Goal: Check status: Check status

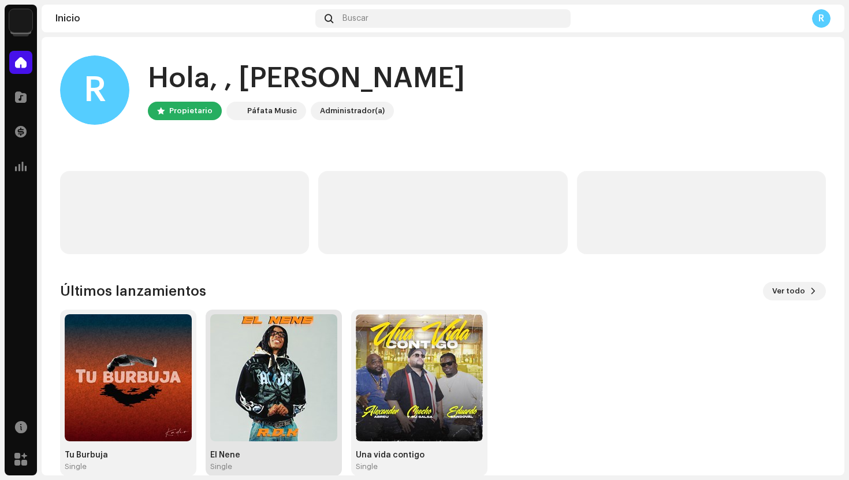
scroll to position [19, 0]
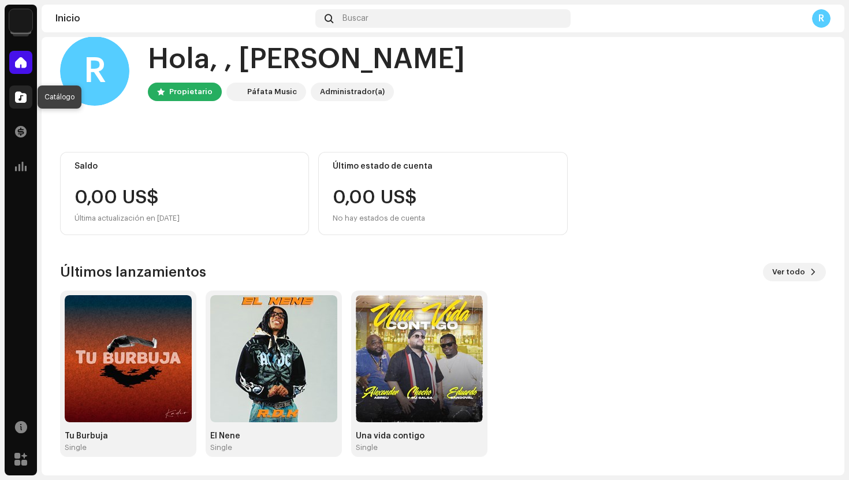
click at [14, 95] on div at bounding box center [20, 96] width 23 height 23
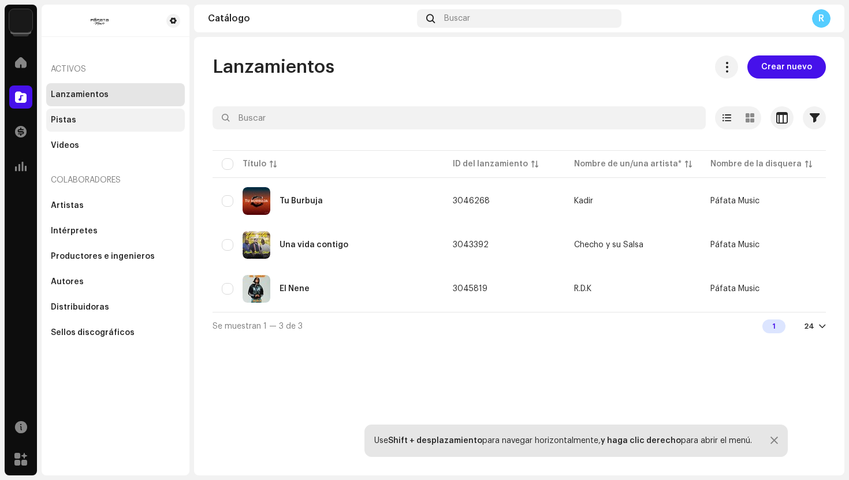
click at [83, 128] on div "Pistas" at bounding box center [115, 120] width 139 height 23
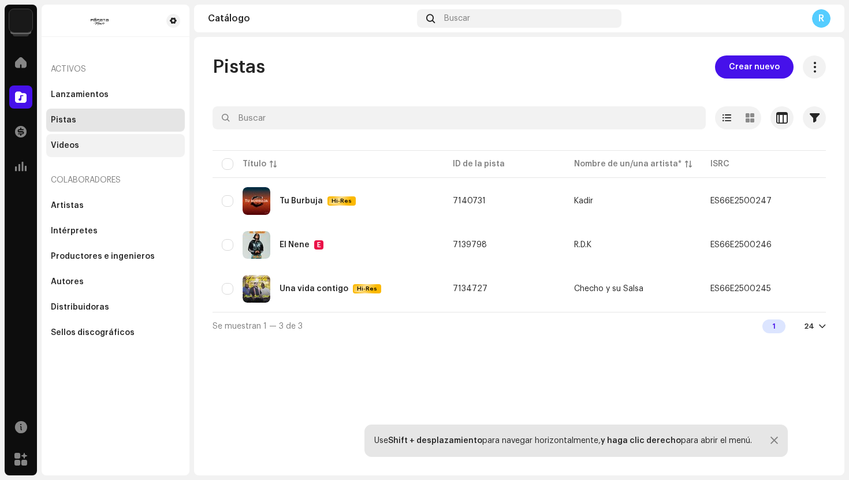
click at [80, 145] on div "Videos" at bounding box center [115, 145] width 129 height 9
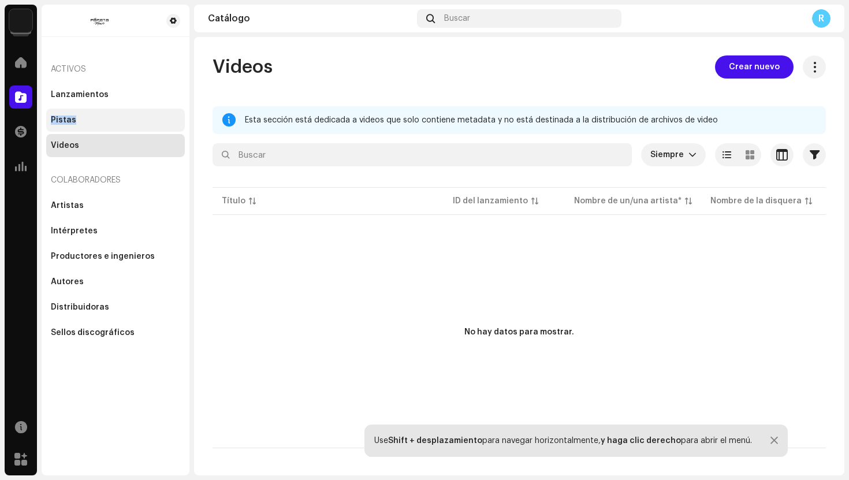
click at [99, 115] on div "Pistas" at bounding box center [115, 119] width 129 height 9
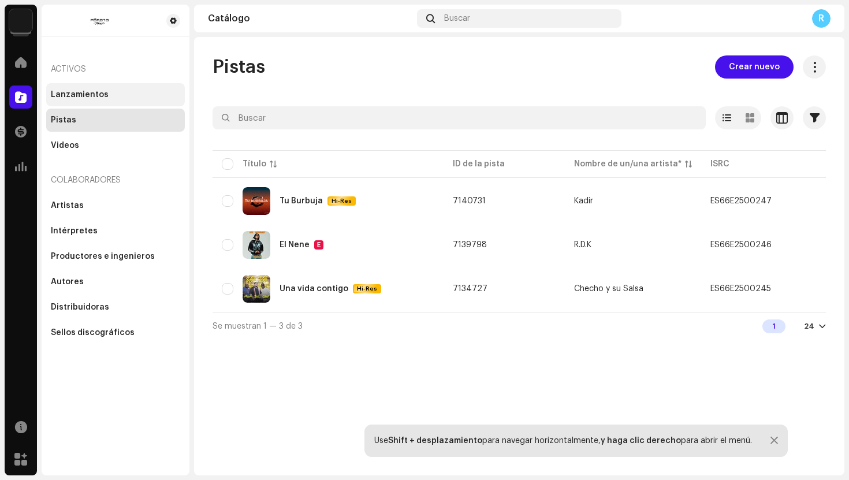
click at [105, 86] on div "Lanzamientos" at bounding box center [115, 94] width 139 height 23
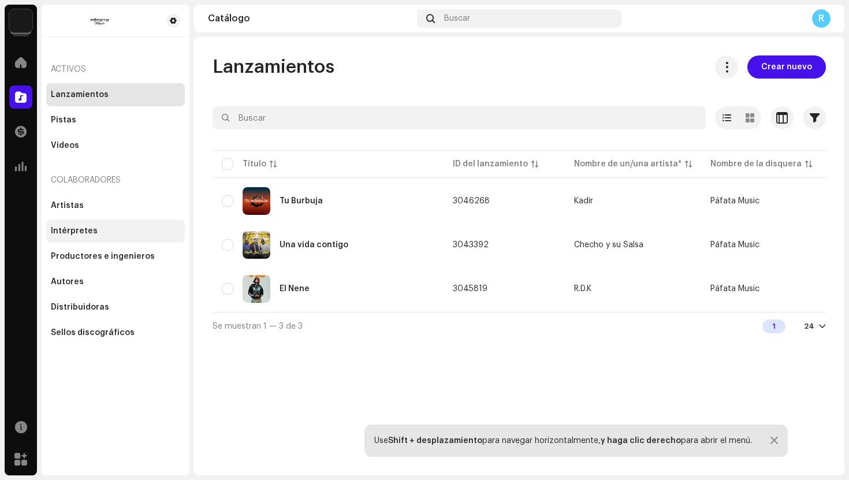
click at [72, 232] on div "Intérpretes" at bounding box center [74, 230] width 47 height 9
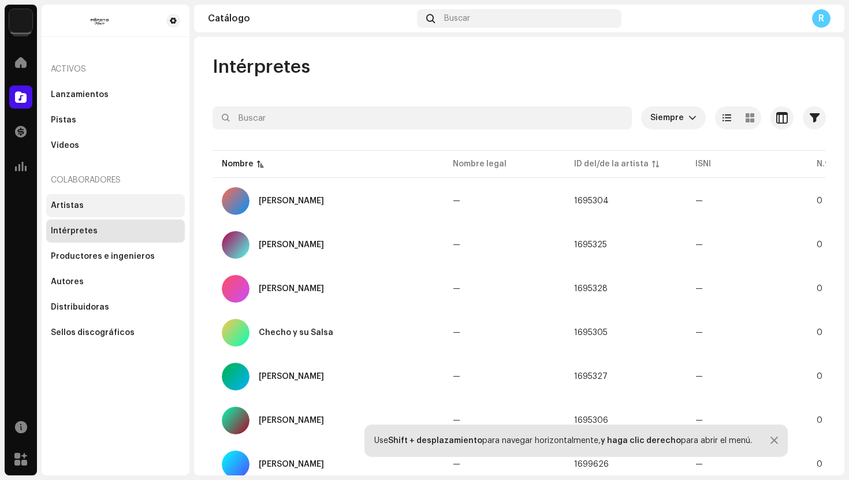
click at [69, 204] on div "Artistas" at bounding box center [67, 205] width 33 height 9
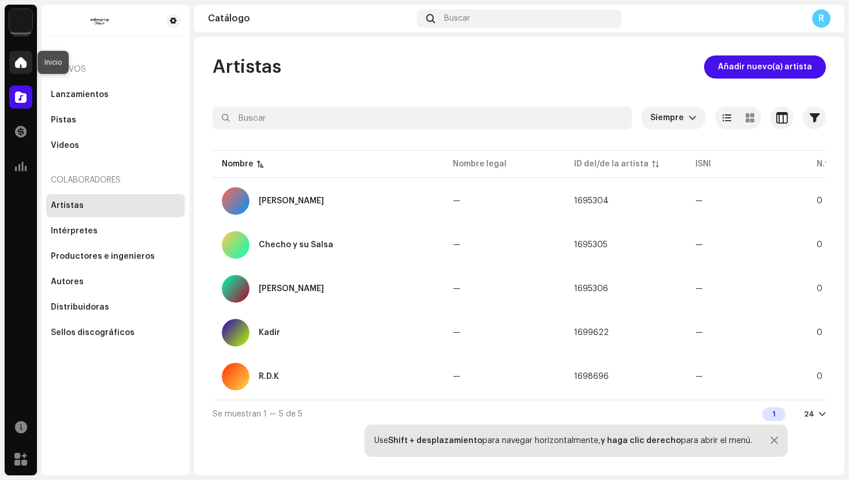
click at [21, 62] on span at bounding box center [21, 62] width 12 height 9
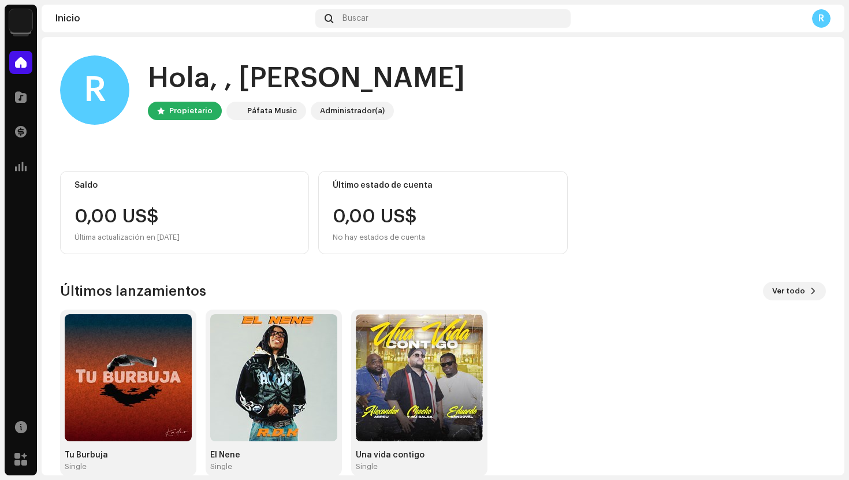
scroll to position [19, 0]
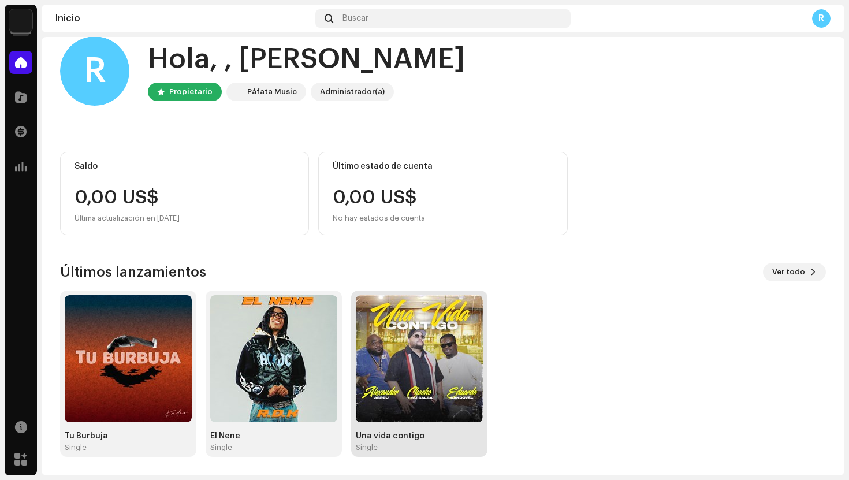
click at [398, 374] on img at bounding box center [419, 358] width 127 height 127
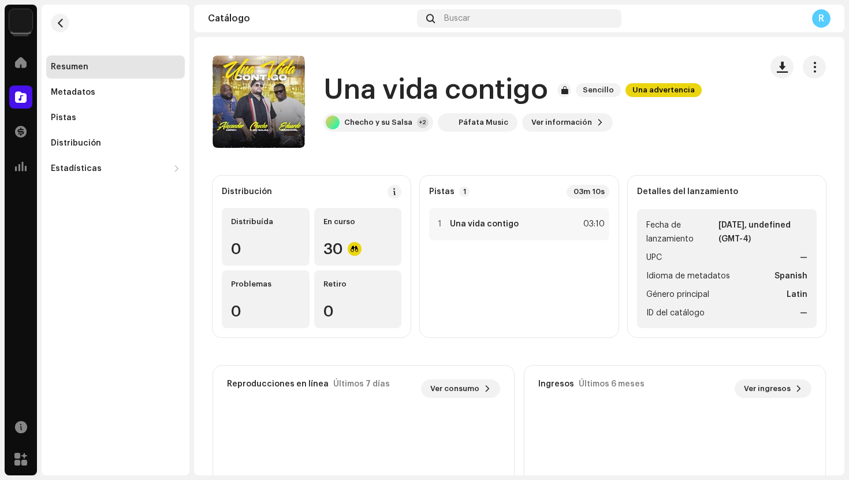
scroll to position [6, 0]
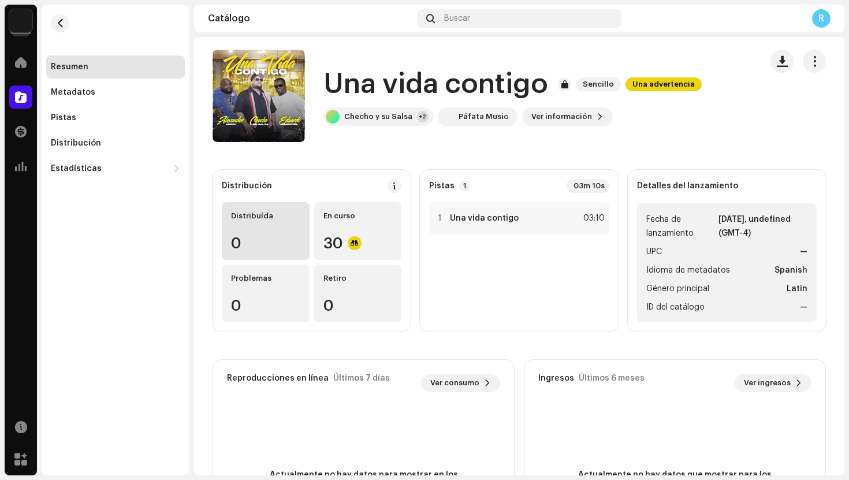
click at [271, 241] on div "0" at bounding box center [265, 243] width 69 height 15
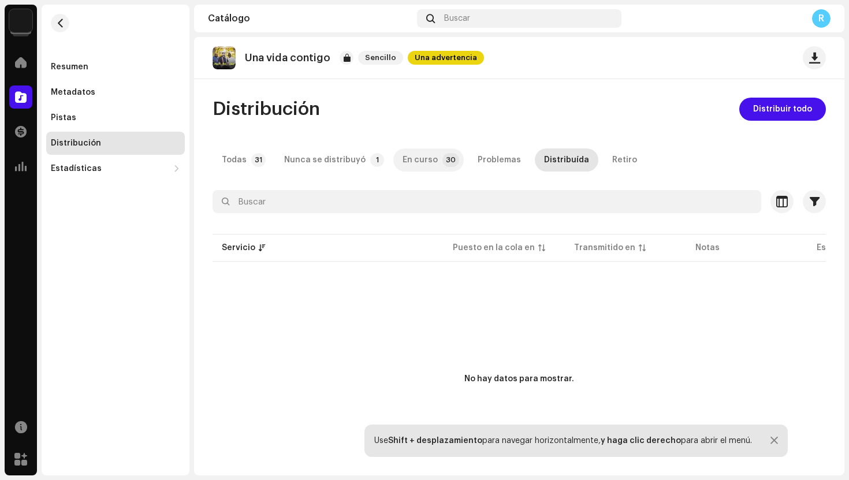
click at [430, 154] on p-tab "En curso 30" at bounding box center [428, 159] width 70 height 23
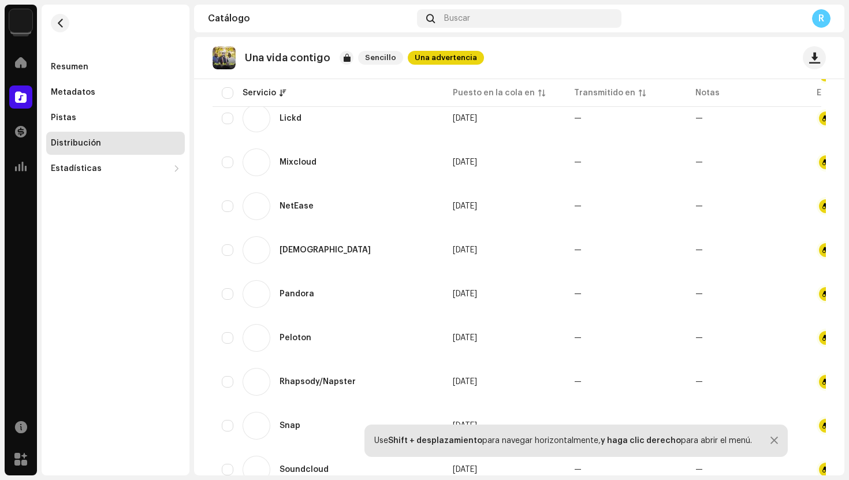
scroll to position [1140, 0]
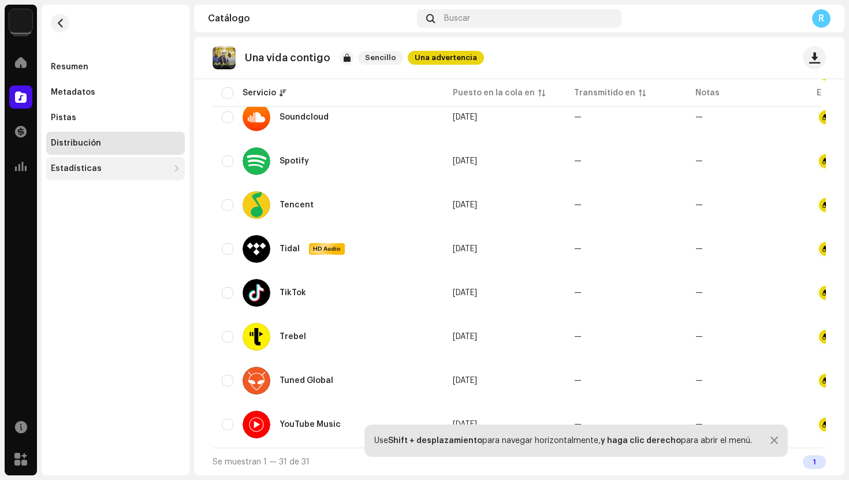
click at [76, 169] on div "Estadísticas" at bounding box center [76, 168] width 51 height 9
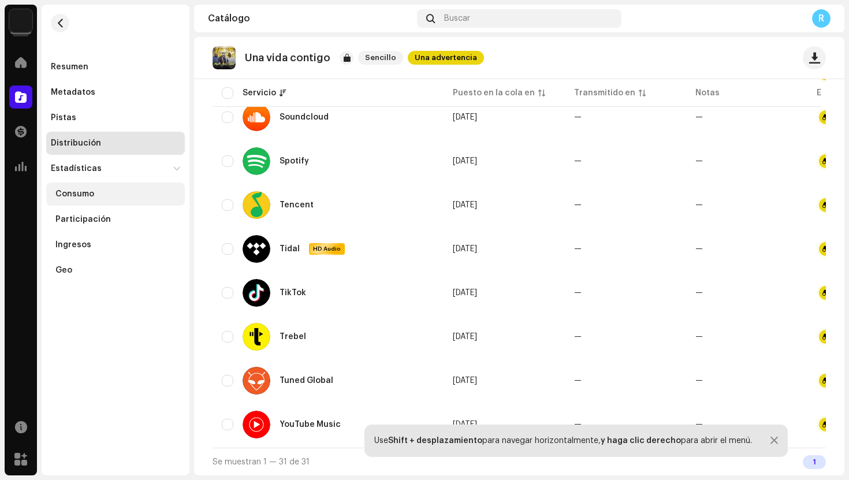
click at [96, 194] on div "Consumo" at bounding box center [117, 193] width 125 height 9
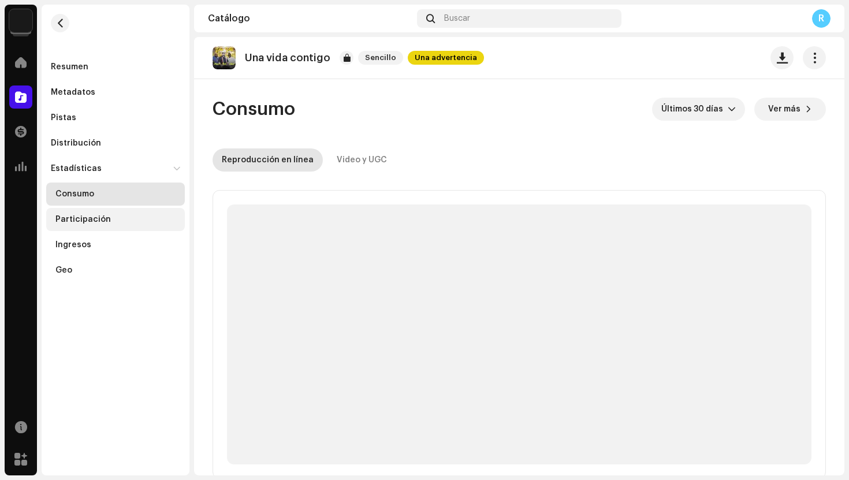
click at [96, 222] on div "Participación" at bounding box center [82, 219] width 55 height 9
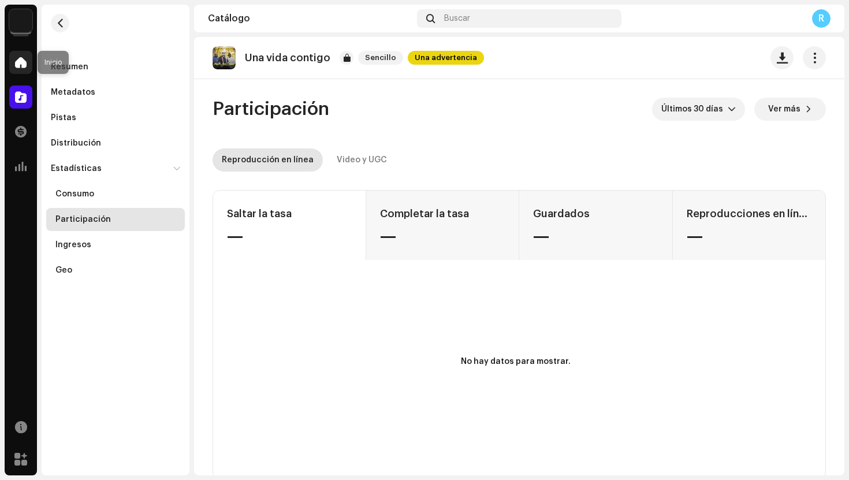
click at [23, 65] on span at bounding box center [21, 62] width 12 height 9
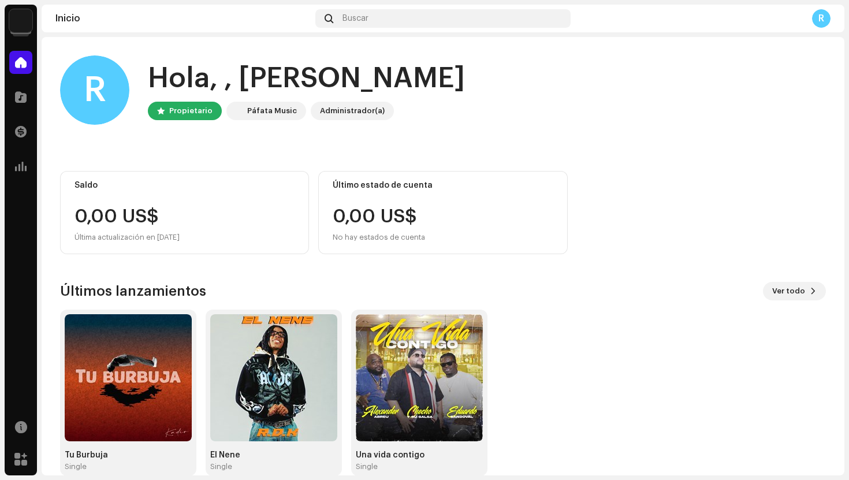
scroll to position [19, 0]
